Goal: Information Seeking & Learning: Get advice/opinions

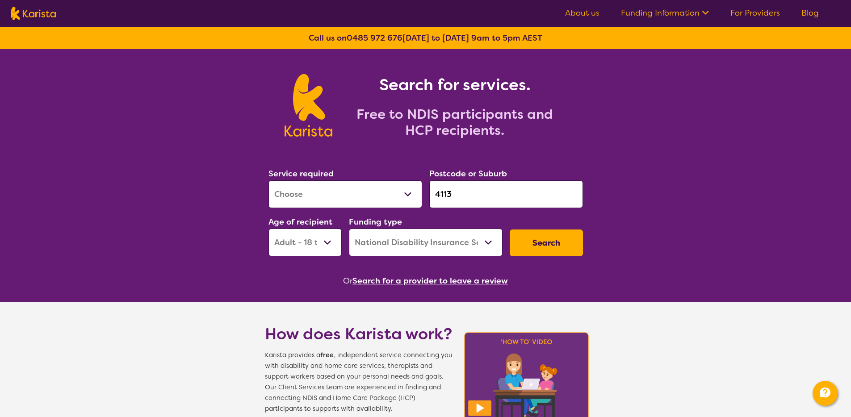
select select "[MEDICAL_DATA]"
select select "AD"
select select "NDIS"
select select "[MEDICAL_DATA]"
select select "AD"
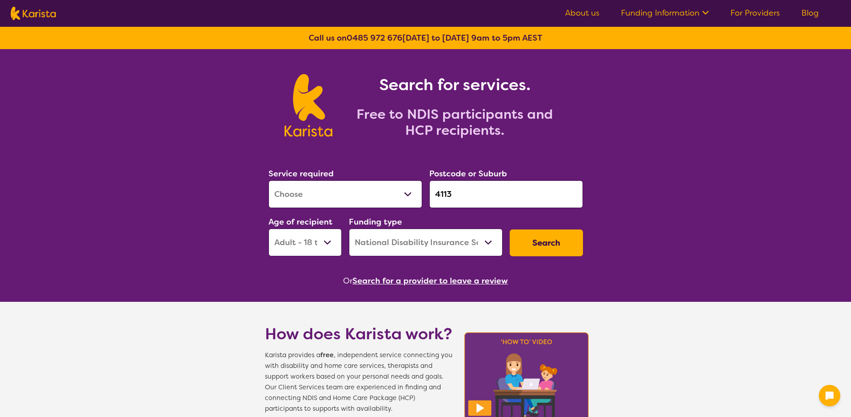
select select "NDIS"
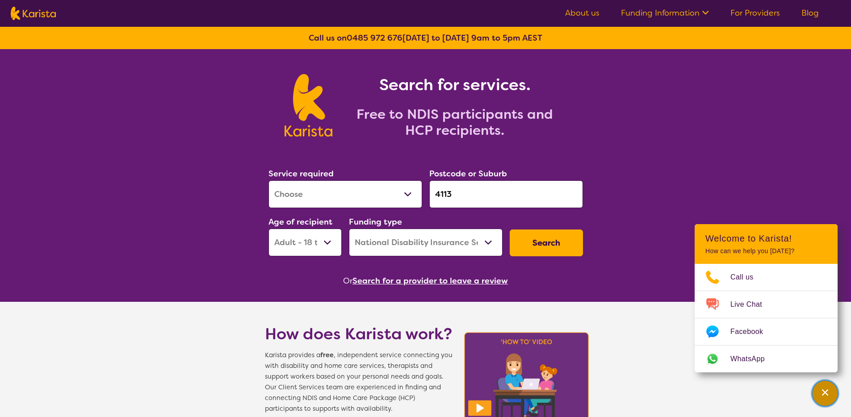
click at [832, 394] on div "Channel Menu" at bounding box center [825, 394] width 18 height 20
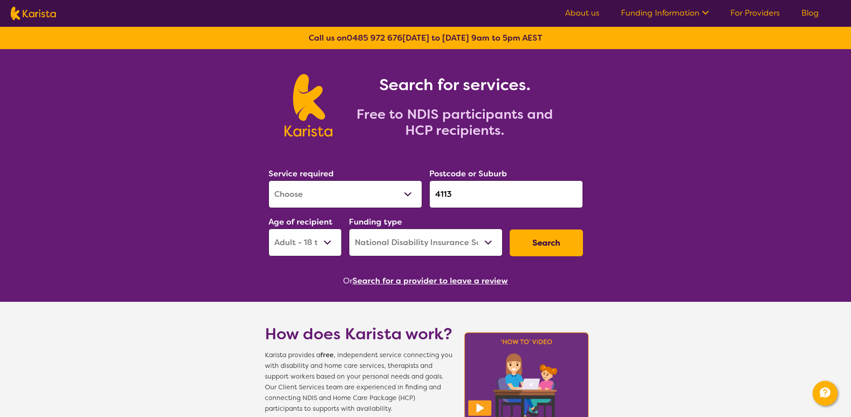
click at [475, 200] on input "4113" at bounding box center [506, 194] width 154 height 28
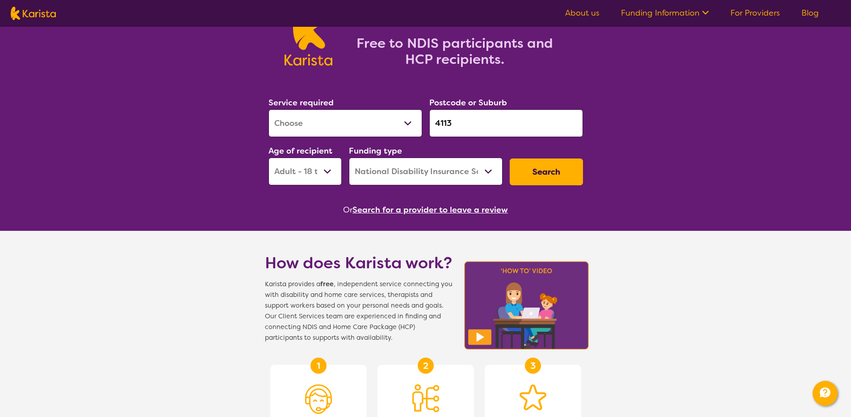
scroll to position [79, 0]
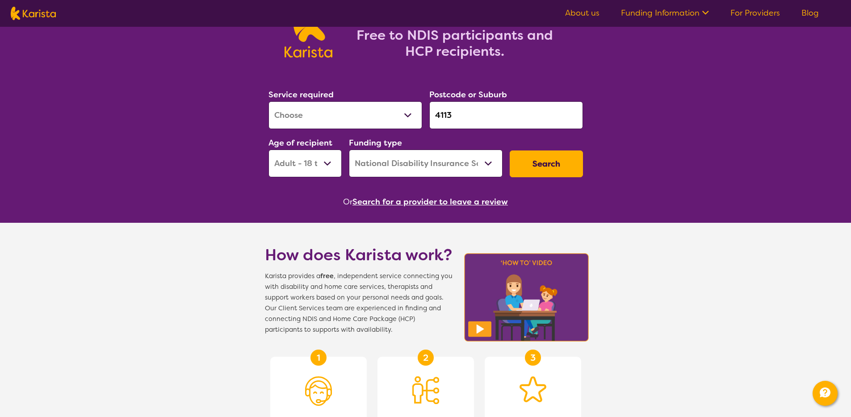
click at [384, 205] on button "Search for a provider to leave a review" at bounding box center [429, 201] width 155 height 13
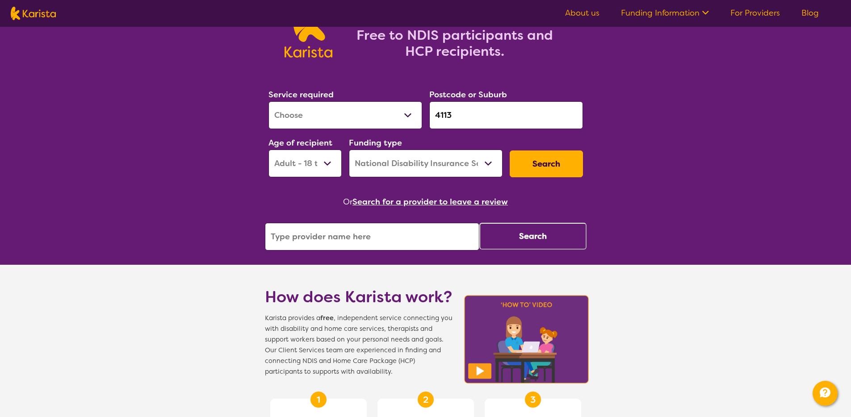
click at [383, 236] on input "search" at bounding box center [372, 237] width 214 height 28
click at [653, 264] on div "Search for services. Free to NDIS participants and HCP recipients. Service requ…" at bounding box center [425, 391] width 851 height 843
click at [407, 233] on input "search" at bounding box center [372, 237] width 214 height 28
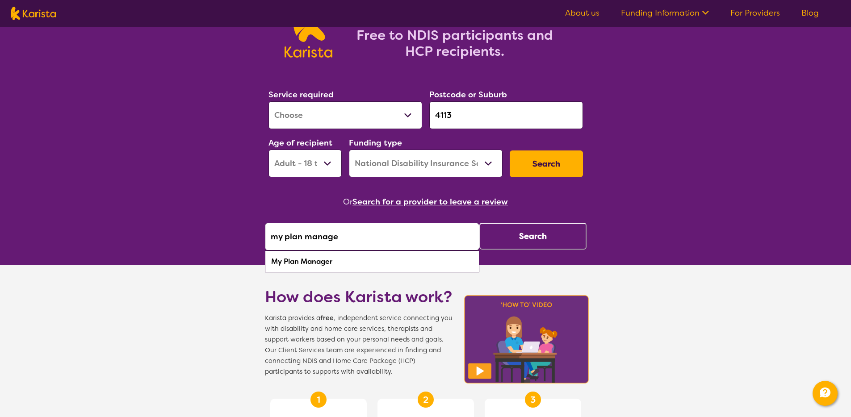
type input "my plan manager"
click button "Search" at bounding box center [532, 236] width 107 height 27
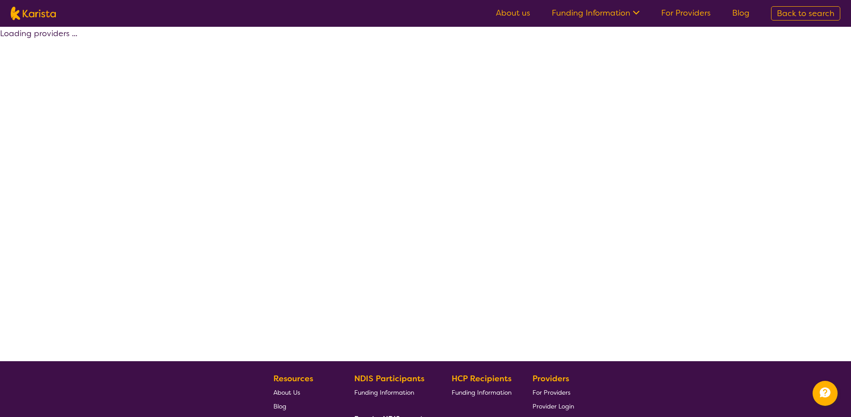
select select "by_score"
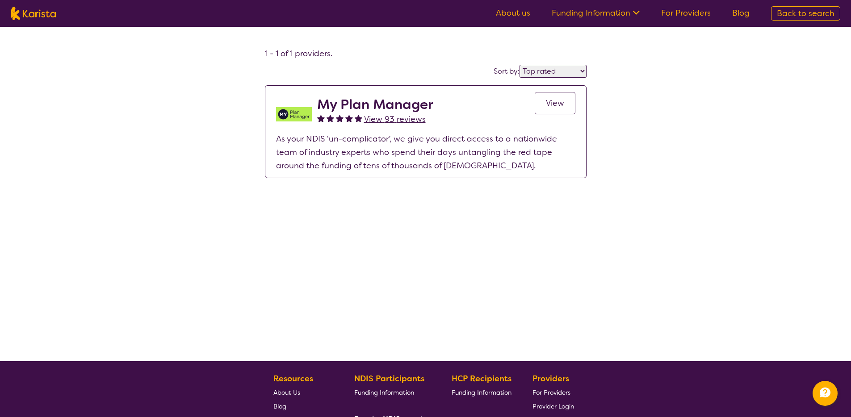
click at [380, 121] on span "View 93 reviews" at bounding box center [395, 119] width 62 height 11
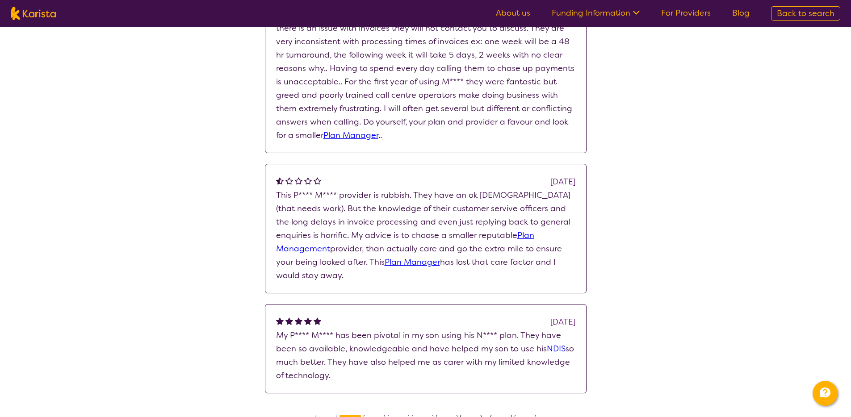
scroll to position [637, 0]
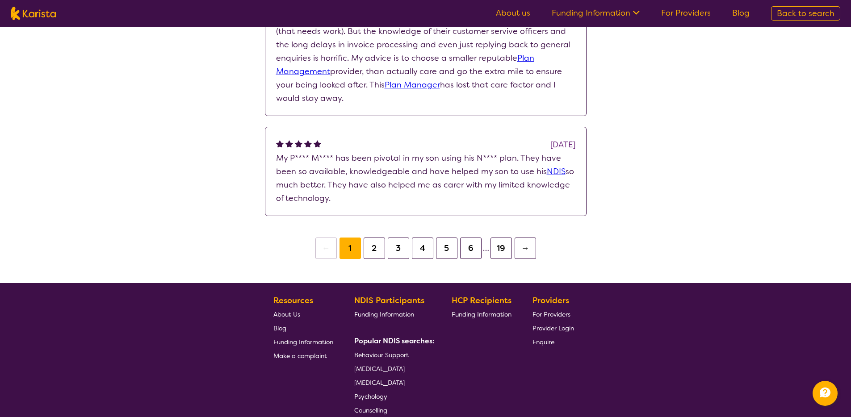
click at [376, 255] on button "2" at bounding box center [374, 248] width 21 height 21
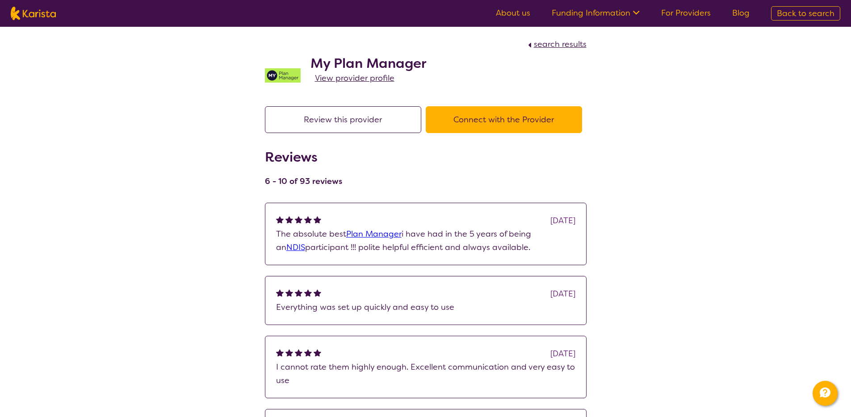
click at [49, 15] on img at bounding box center [33, 13] width 45 height 13
select select "[MEDICAL_DATA]"
select select "AD"
select select "NDIS"
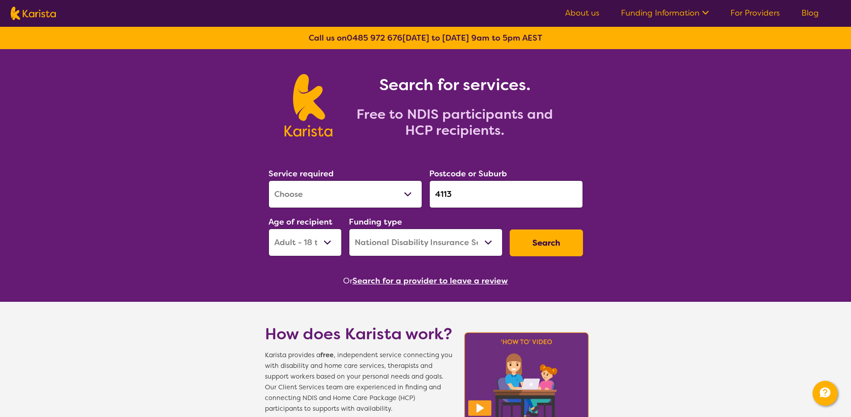
click at [357, 192] on select "Allied Health Assistant Assessment (ADHD or Autism) Behaviour support Counselli…" at bounding box center [345, 194] width 154 height 28
click at [315, 106] on img at bounding box center [309, 105] width 48 height 63
click at [239, 99] on div "Search for services. Free to NDIS participants and HCP recipients." at bounding box center [425, 95] width 851 height 93
click at [51, 13] on img at bounding box center [33, 13] width 45 height 13
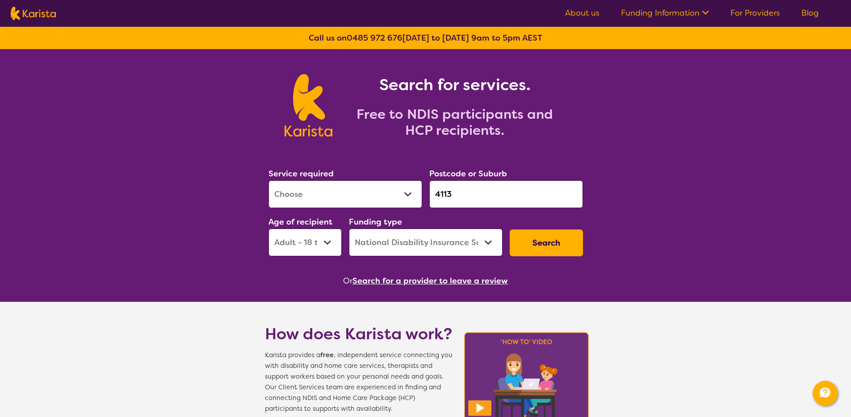
click at [743, 12] on link "For Providers" at bounding box center [755, 13] width 50 height 11
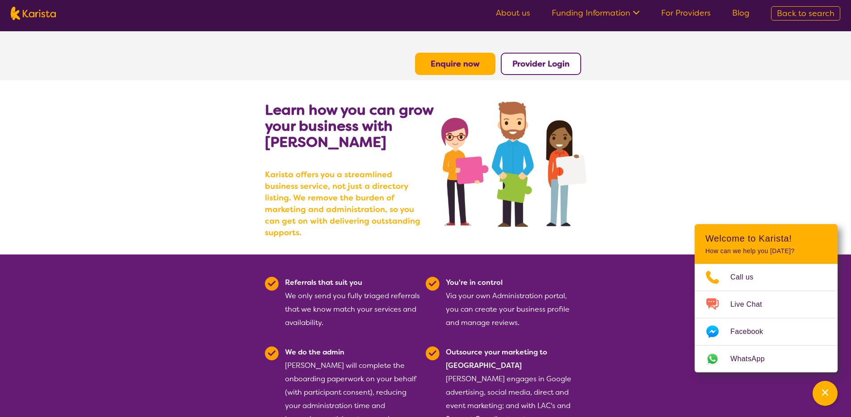
click at [730, 11] on ul "About us Funding Information NDIS - National Disability Insurance Scheme HCP - …" at bounding box center [622, 13] width 275 height 14
click at [738, 19] on ul "About us Funding Information NDIS - National Disability Insurance Scheme HCP - …" at bounding box center [622, 13] width 275 height 14
click at [738, 15] on link "Blog" at bounding box center [740, 13] width 17 height 11
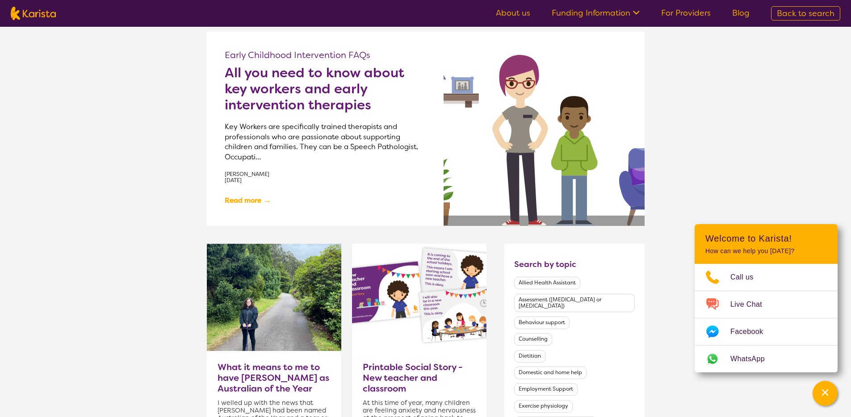
scroll to position [34, 0]
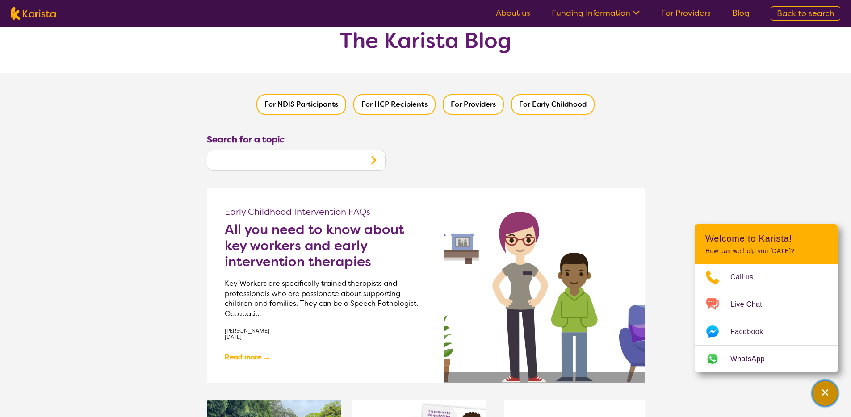
click at [826, 392] on icon "Channel Menu" at bounding box center [825, 393] width 6 height 6
